Goal: Information Seeking & Learning: Understand process/instructions

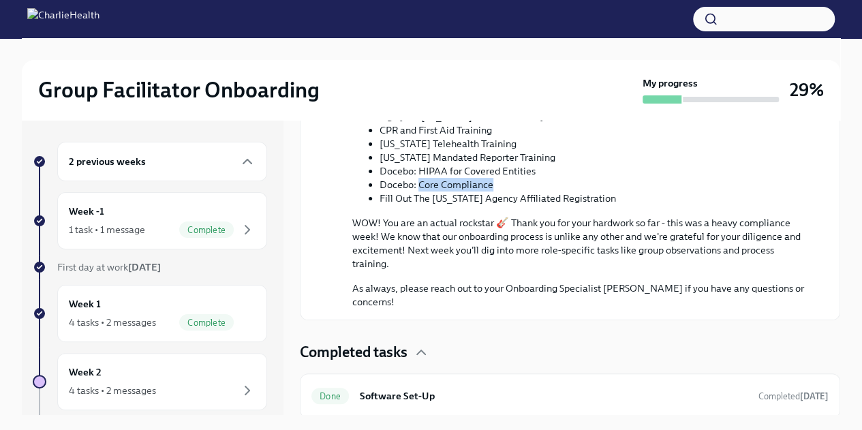
drag, startPoint x: 0, startPoint y: 0, endPoint x: 131, endPoint y: 384, distance: 405.3
click at [131, 384] on div "4 tasks • 2 messages" at bounding box center [112, 391] width 87 height 14
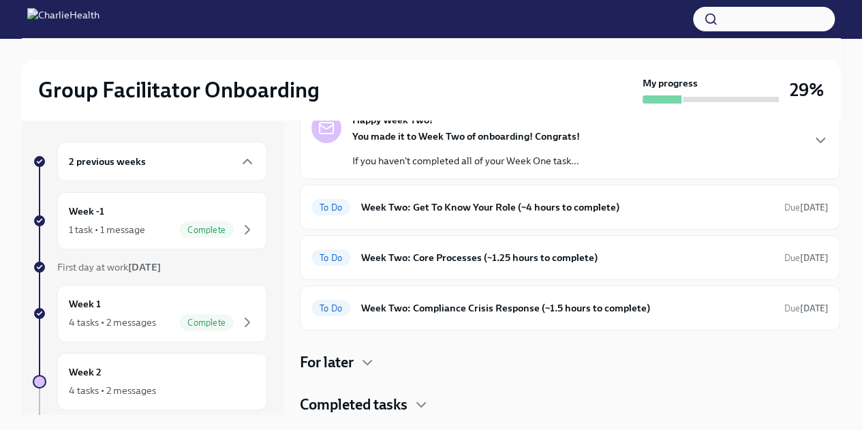
scroll to position [79, 0]
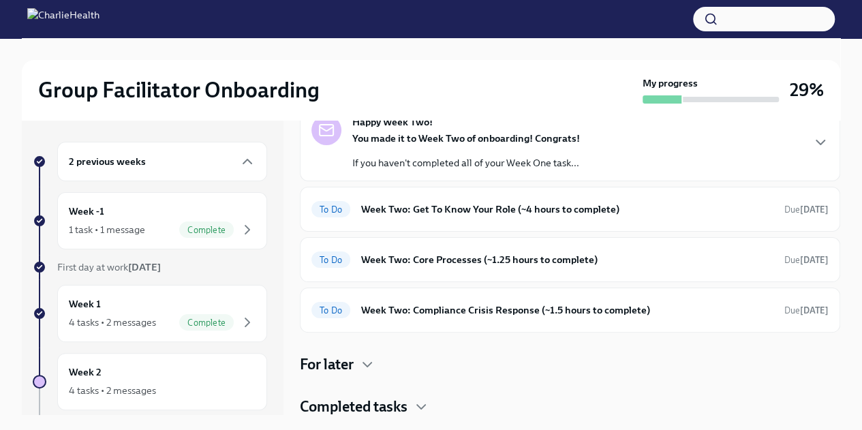
click at [131, 384] on div "4 tasks • 2 messages" at bounding box center [112, 391] width 87 height 14
click at [134, 370] on div "Week 2 4 tasks • 2 messages" at bounding box center [162, 382] width 187 height 34
click at [174, 365] on div "Week 2 4 tasks • 2 messages" at bounding box center [162, 382] width 187 height 34
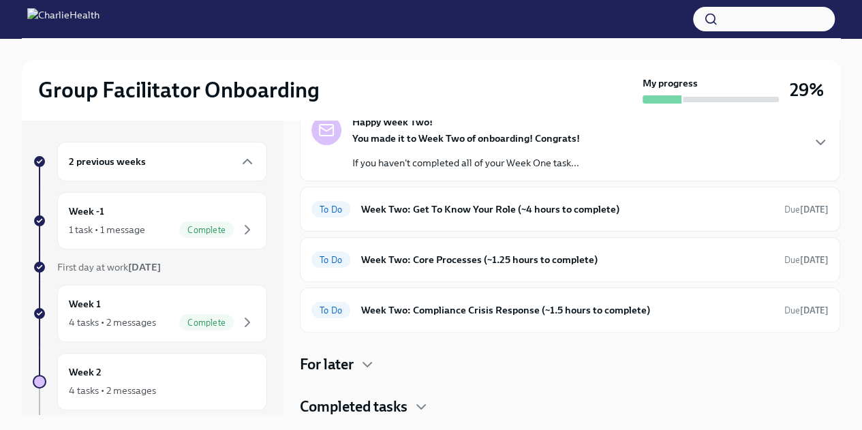
click at [174, 365] on div "Week 2 4 tasks • 2 messages" at bounding box center [162, 382] width 187 height 34
click at [335, 358] on h4 "For later" at bounding box center [327, 364] width 54 height 20
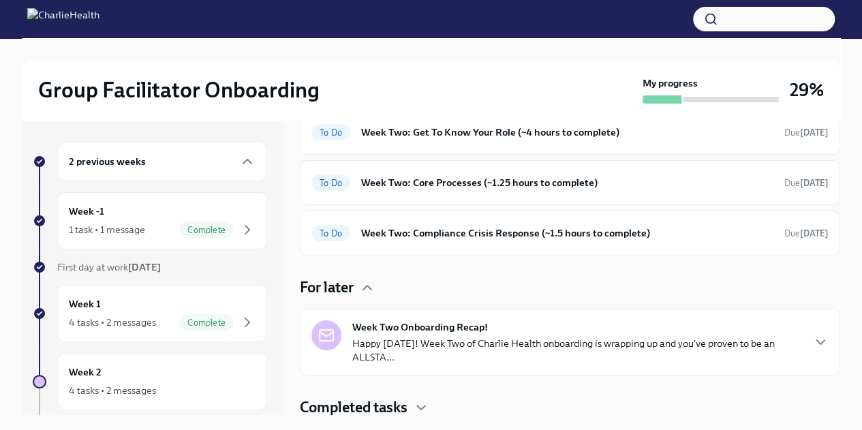
click at [99, 17] on img at bounding box center [63, 19] width 72 height 22
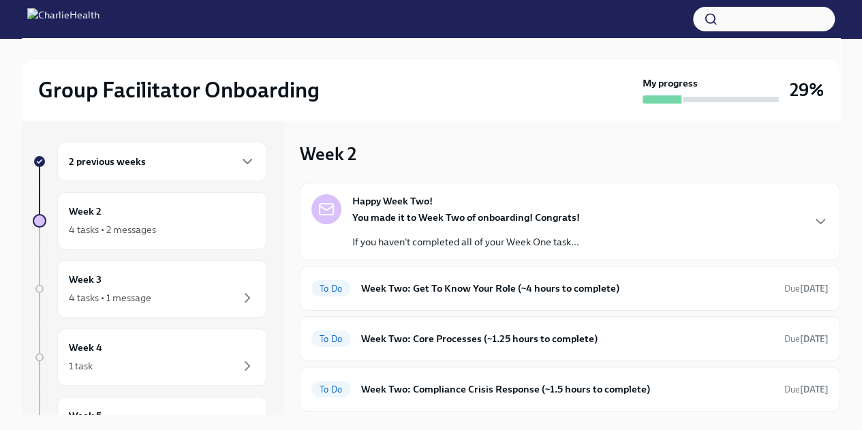
scroll to position [79, 0]
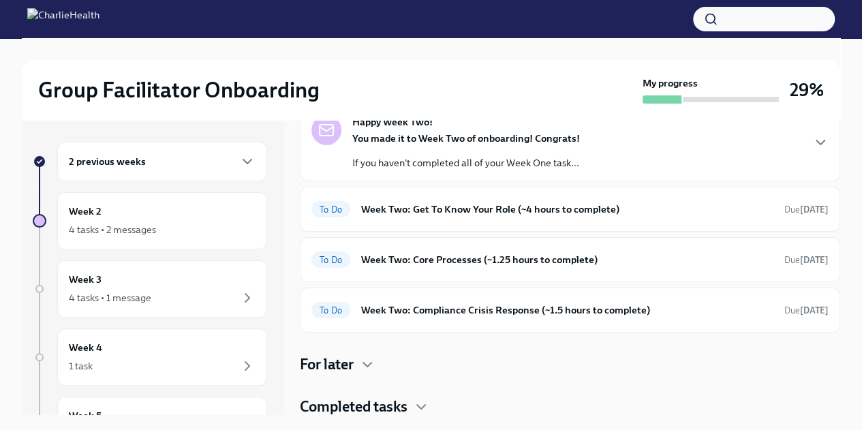
click at [669, 165] on div "Happy Week Two! You made it to Week Two of onboarding! Congrats! If you haven't…" at bounding box center [569, 142] width 517 height 55
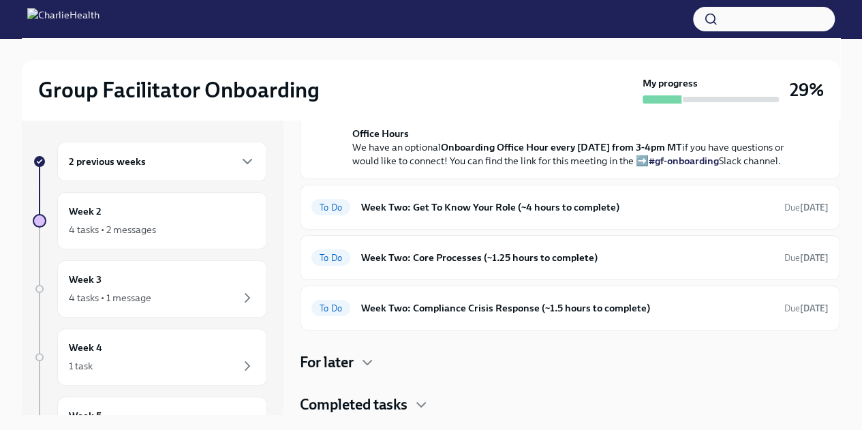
scroll to position [337, 0]
click at [646, 215] on h6 "Week Two: Get To Know Your Role (~4 hours to complete)" at bounding box center [567, 207] width 412 height 15
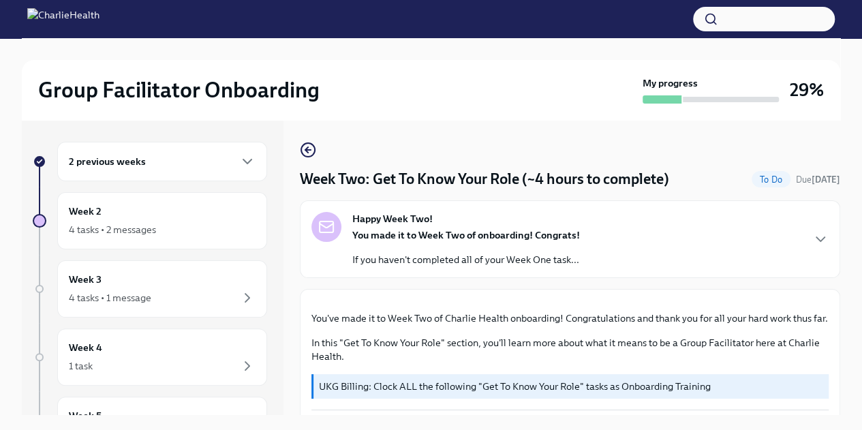
click at [853, 169] on div "Group Facilitator Onboarding My progress 29% 2 previous weeks Week 2 4 tasks • …" at bounding box center [431, 245] width 862 height 415
click at [805, 250] on div "Happy Week Two! You made it to Week Two of onboarding! Congrats! If you haven't…" at bounding box center [569, 239] width 517 height 55
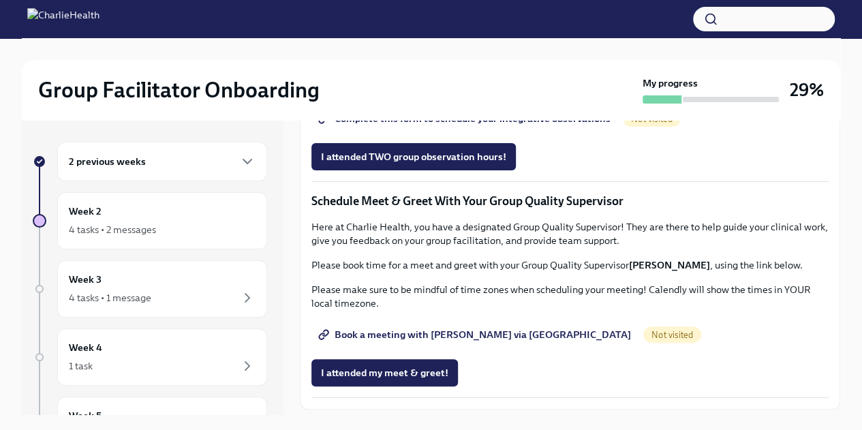
scroll to position [1107, 0]
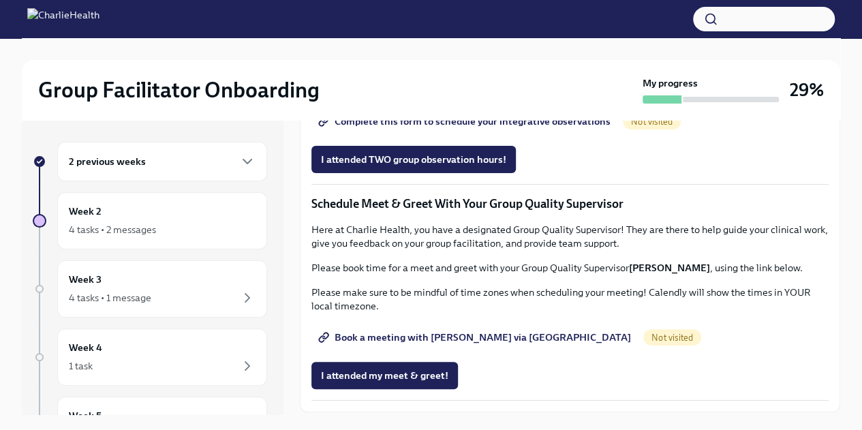
drag, startPoint x: 527, startPoint y: 241, endPoint x: 354, endPoint y: 243, distance: 173.1
copy p "https://calendly.com/maggiegreenawalt"
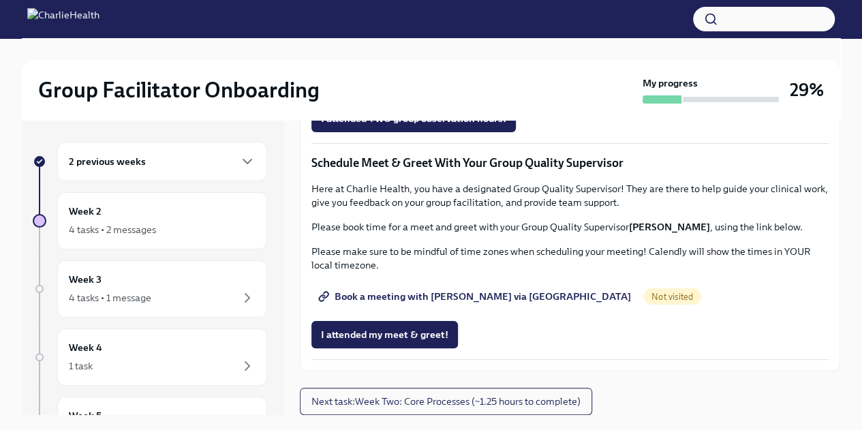
scroll to position [1211, 0]
drag, startPoint x: 340, startPoint y: 222, endPoint x: 527, endPoint y: 223, distance: 186.7
copy li "How To Be A Successful Group Facilitator"
